Goal: Information Seeking & Learning: Compare options

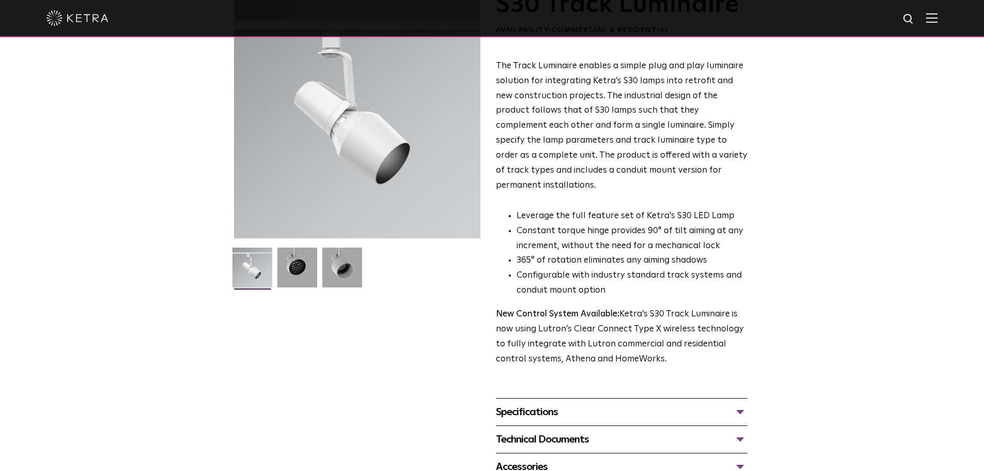
scroll to position [207, 0]
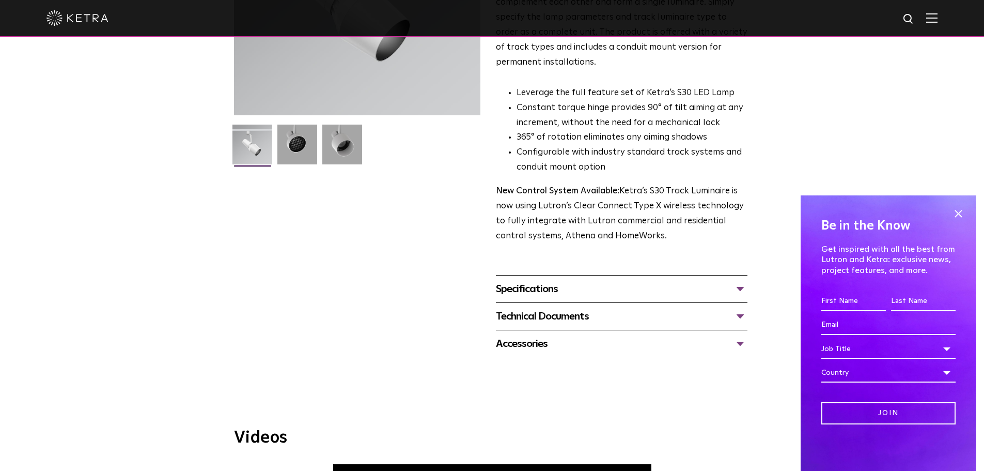
click at [676, 281] on div "Specifications" at bounding box center [622, 289] width 252 height 17
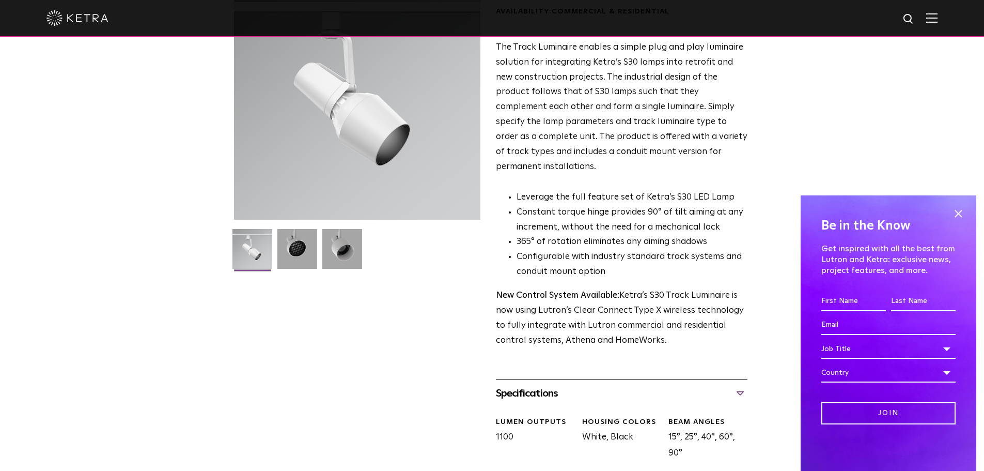
scroll to position [0, 0]
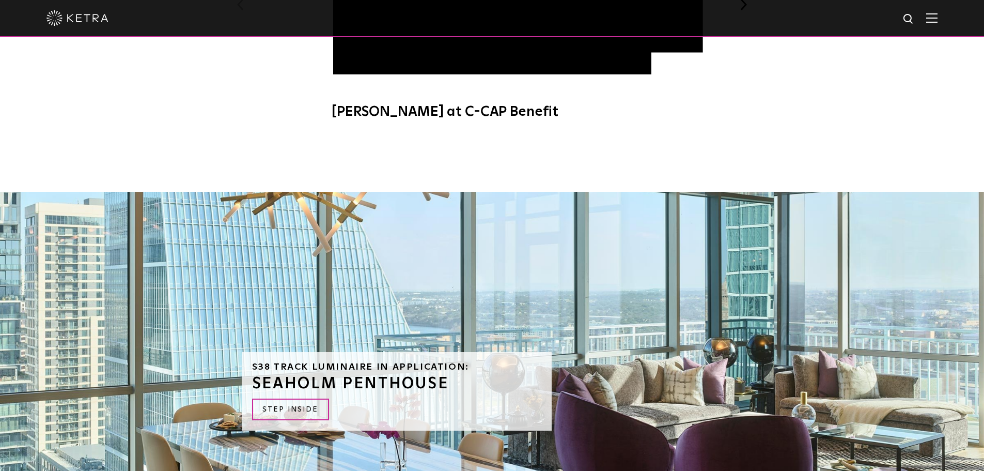
scroll to position [413, 0]
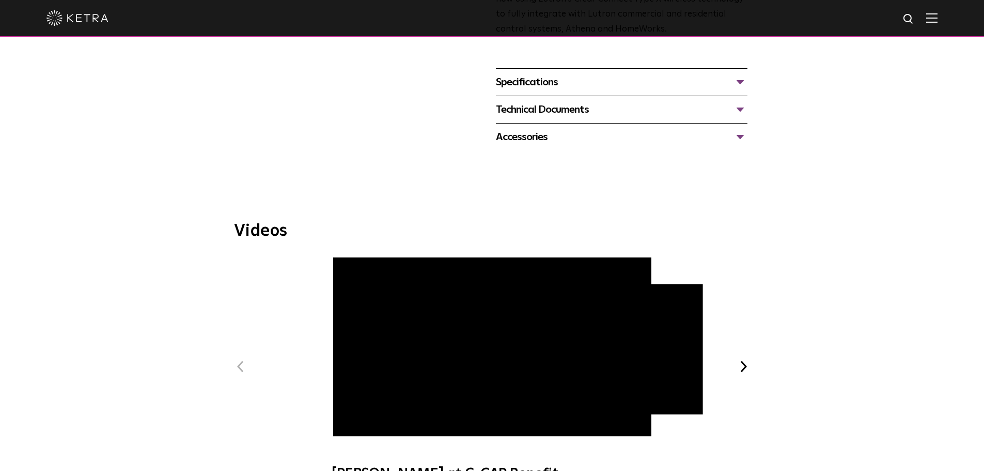
click at [653, 75] on div "Specifications" at bounding box center [622, 82] width 252 height 17
